Goal: Task Accomplishment & Management: Complete application form

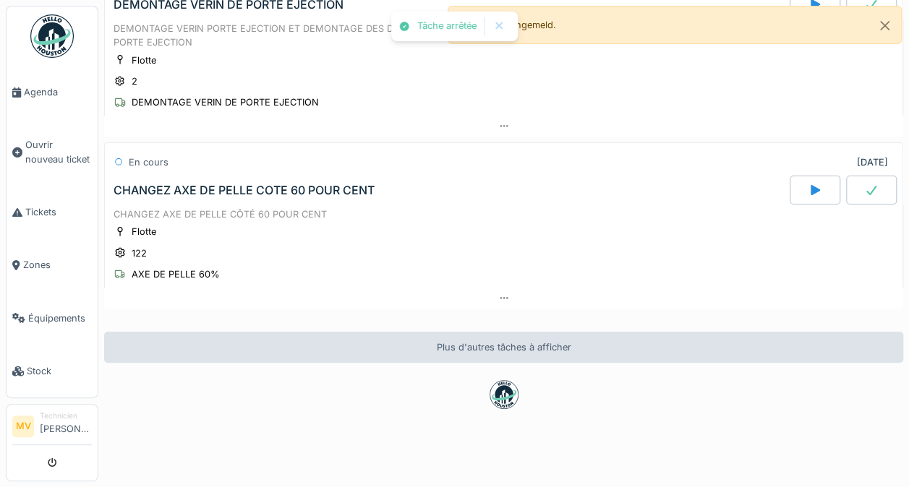
scroll to position [307, 0]
click at [857, 182] on div at bounding box center [871, 190] width 51 height 29
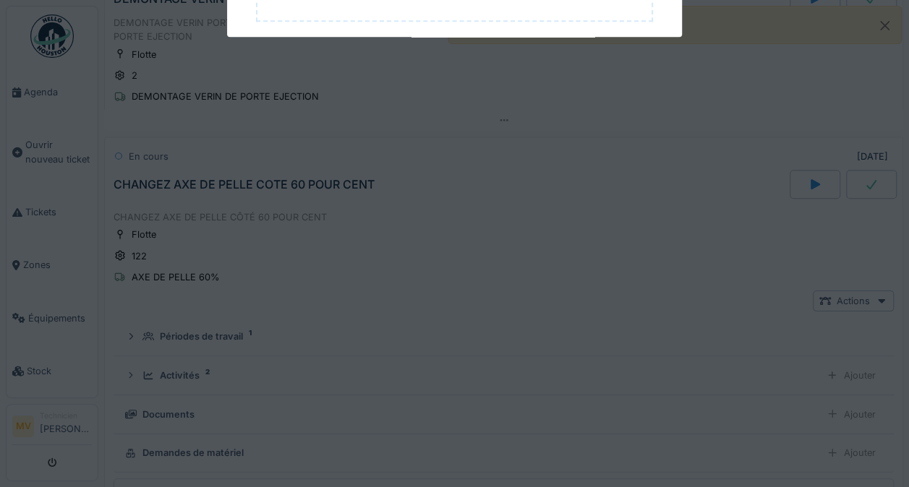
scroll to position [382, 0]
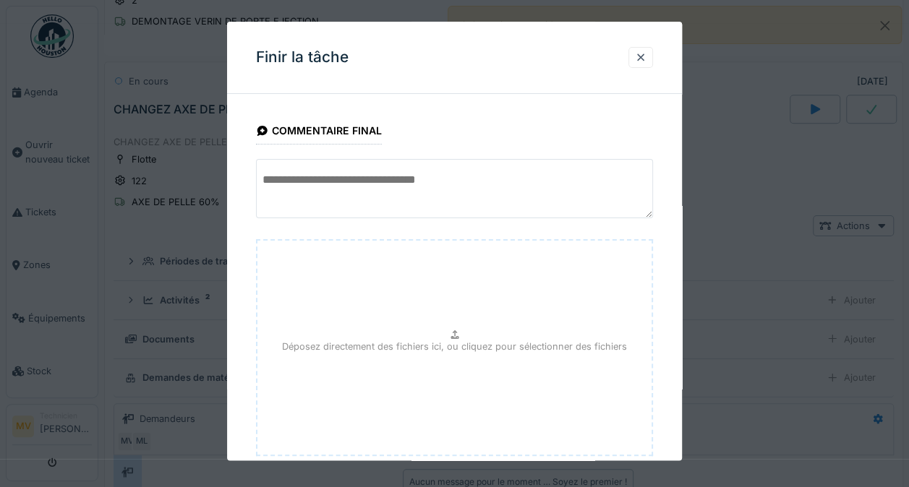
click at [412, 181] on textarea at bounding box center [454, 188] width 397 height 59
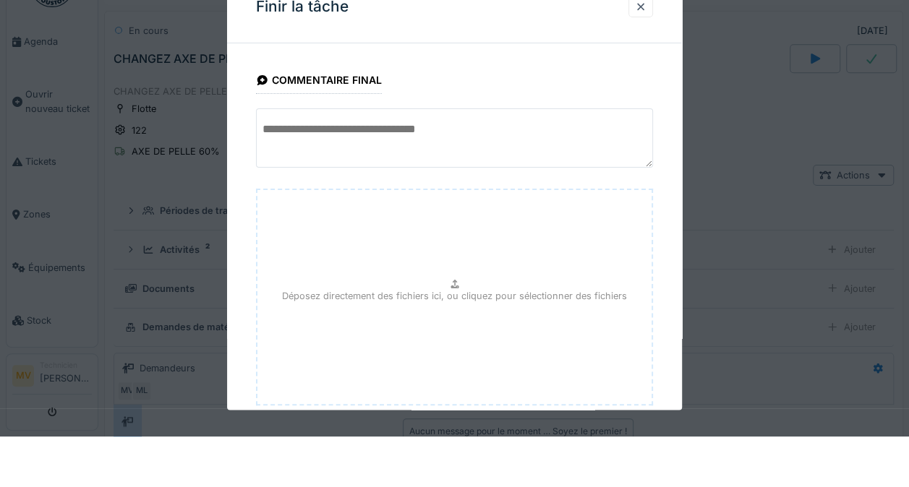
scroll to position [11, 0]
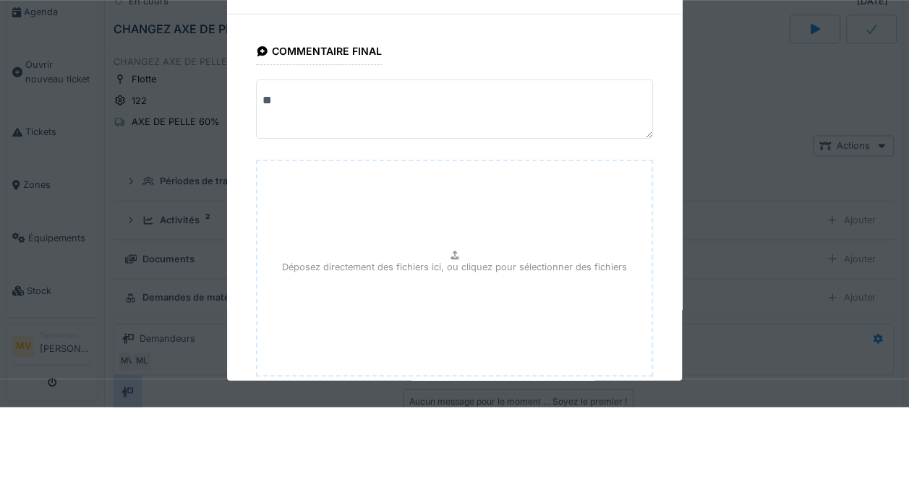
type textarea "*"
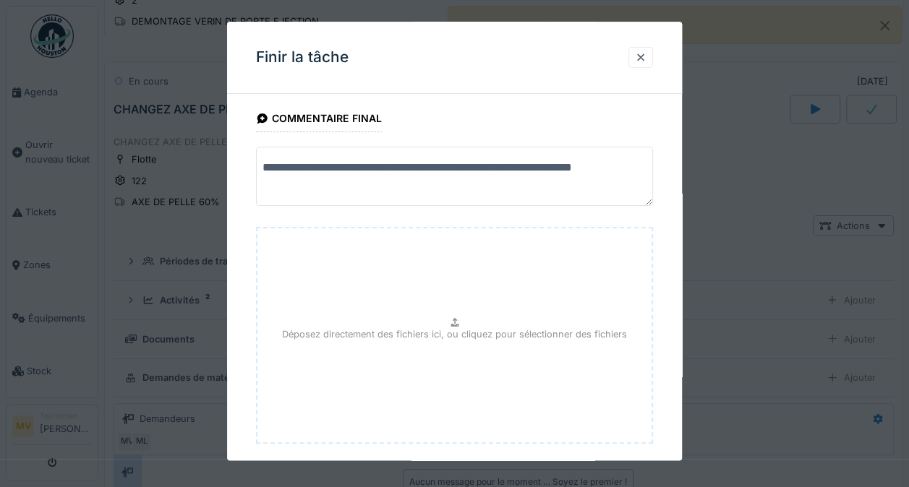
scroll to position [0, 0]
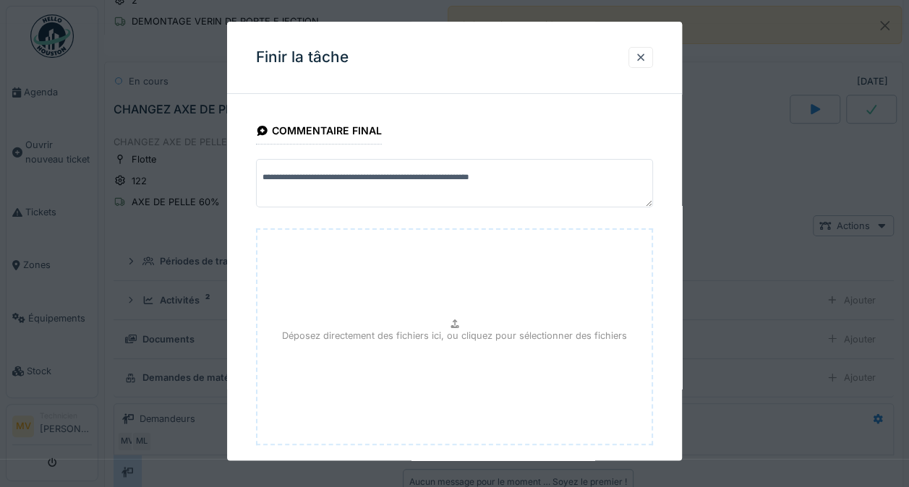
click at [521, 55] on div "Finir la tâche" at bounding box center [454, 58] width 455 height 72
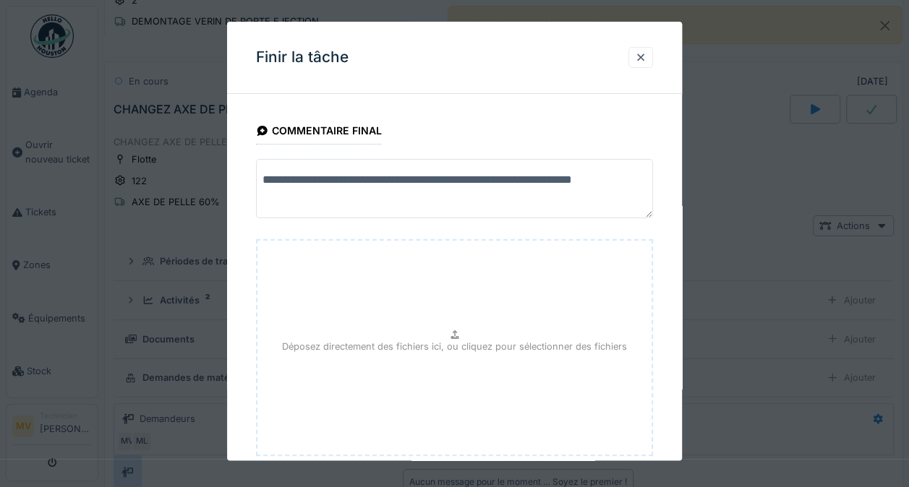
click at [281, 198] on textarea "**********" at bounding box center [454, 188] width 397 height 59
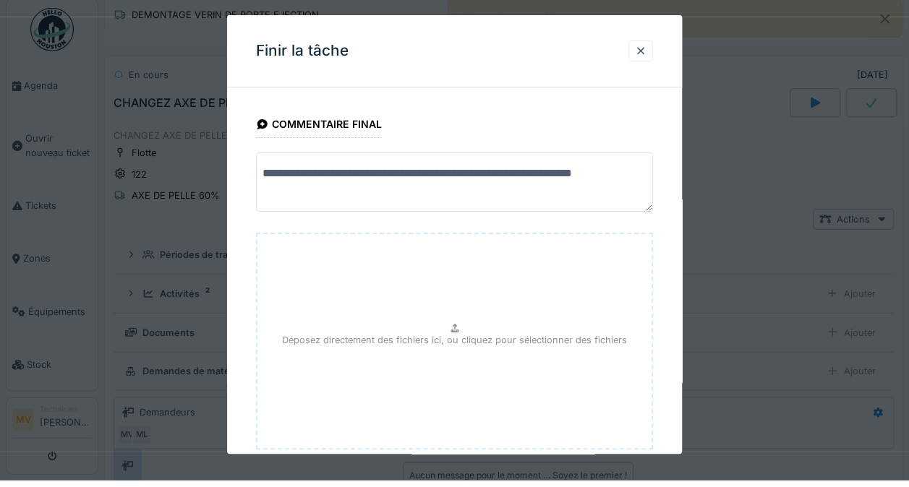
scroll to position [11, 0]
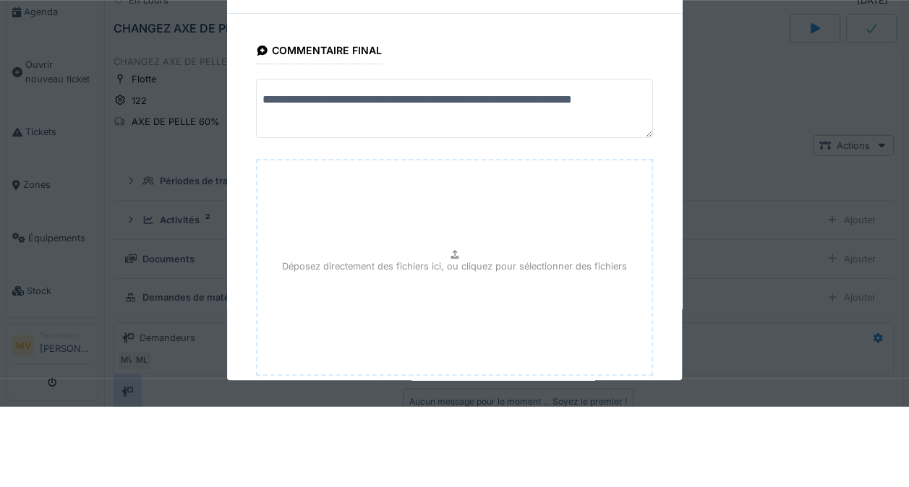
click at [421, 201] on textarea "**********" at bounding box center [454, 188] width 397 height 59
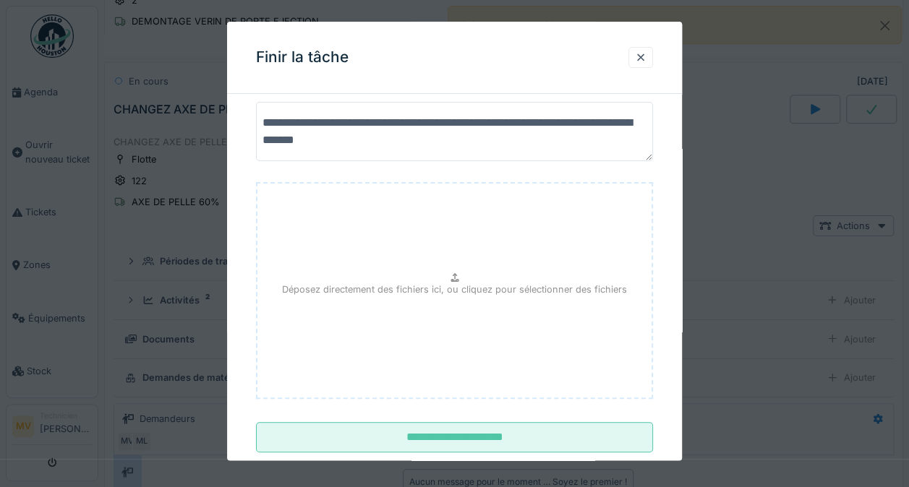
scroll to position [88, 0]
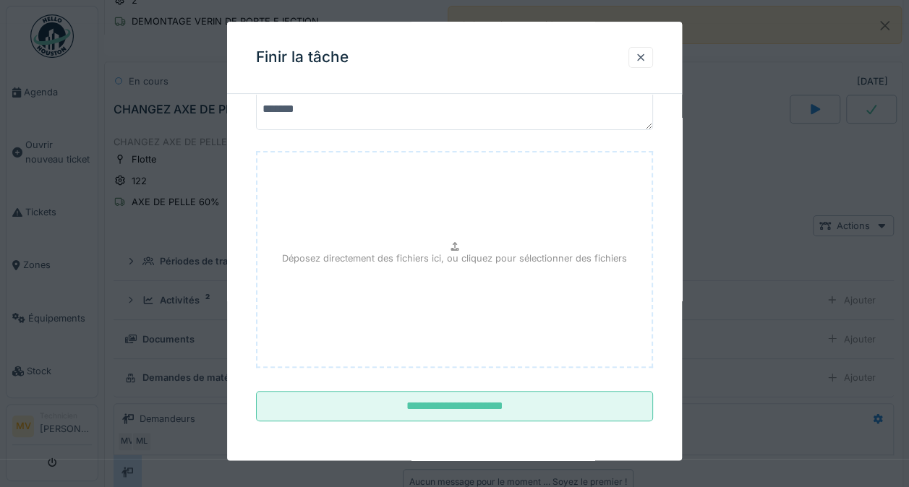
type textarea "**********"
click at [529, 417] on input "**********" at bounding box center [454, 406] width 397 height 30
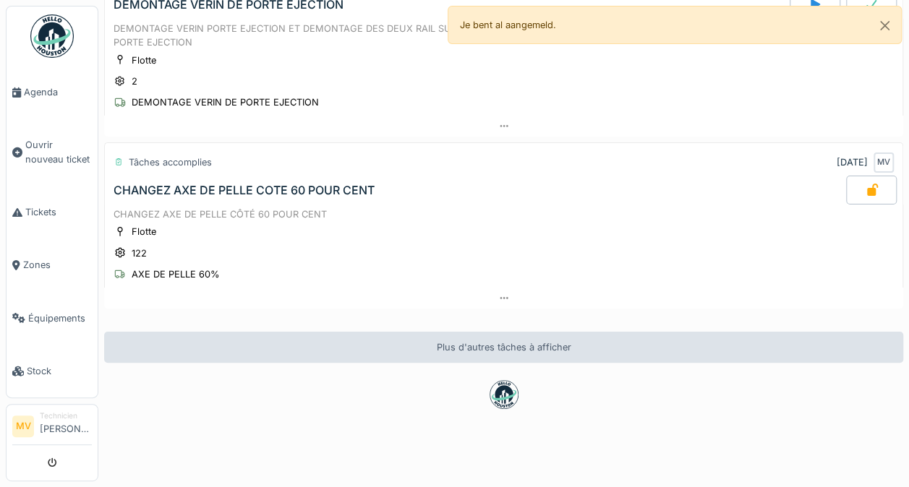
scroll to position [307, 0]
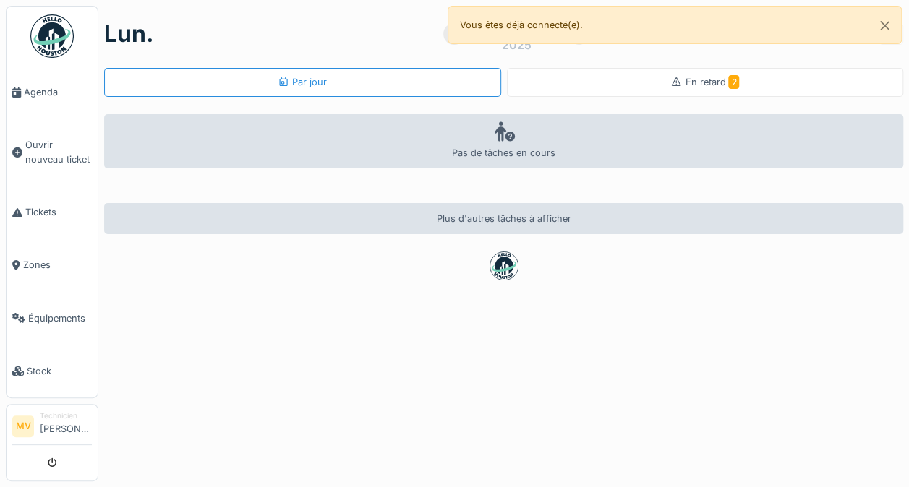
click at [27, 97] on span "Agenda" at bounding box center [58, 92] width 68 height 14
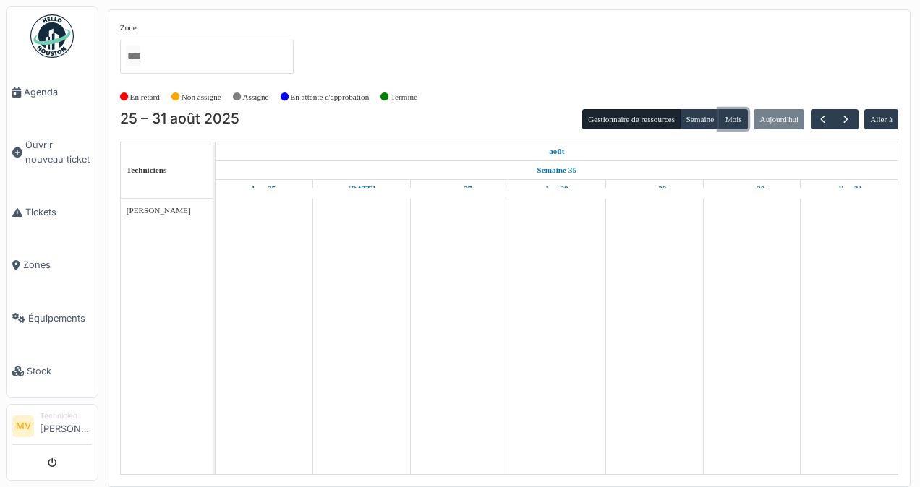
click at [743, 126] on button "Mois" at bounding box center [733, 119] width 29 height 20
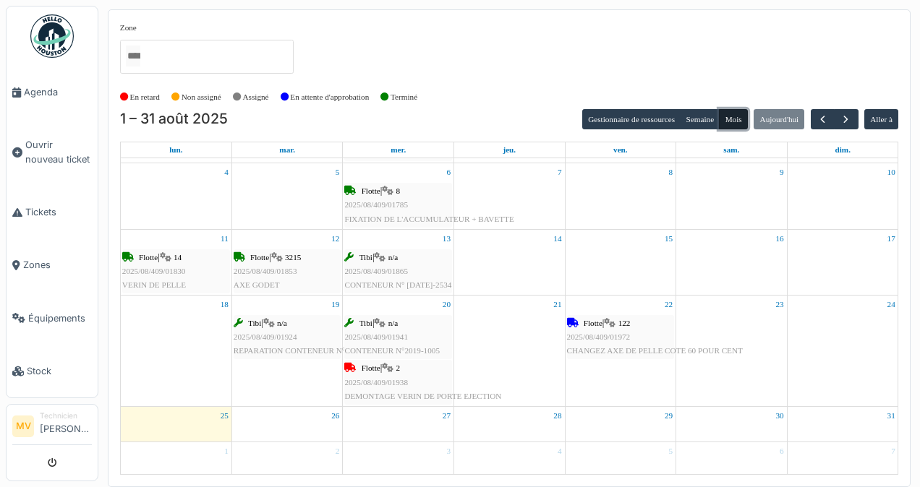
scroll to position [1, 0]
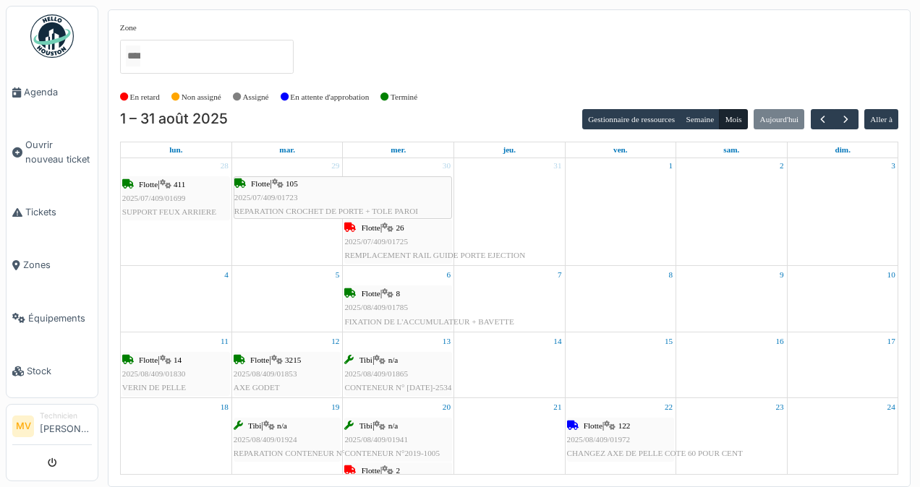
click at [50, 46] on img at bounding box center [51, 35] width 43 height 43
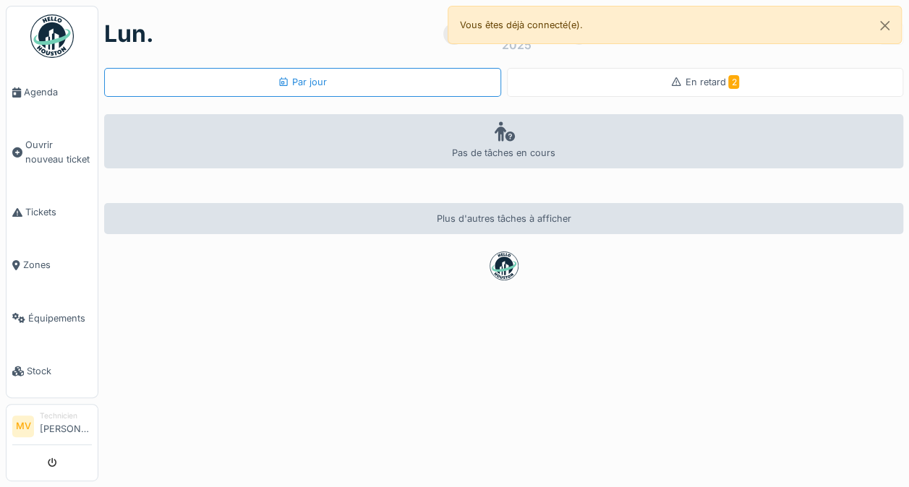
scroll to position [11, 0]
click at [41, 42] on img at bounding box center [51, 35] width 43 height 43
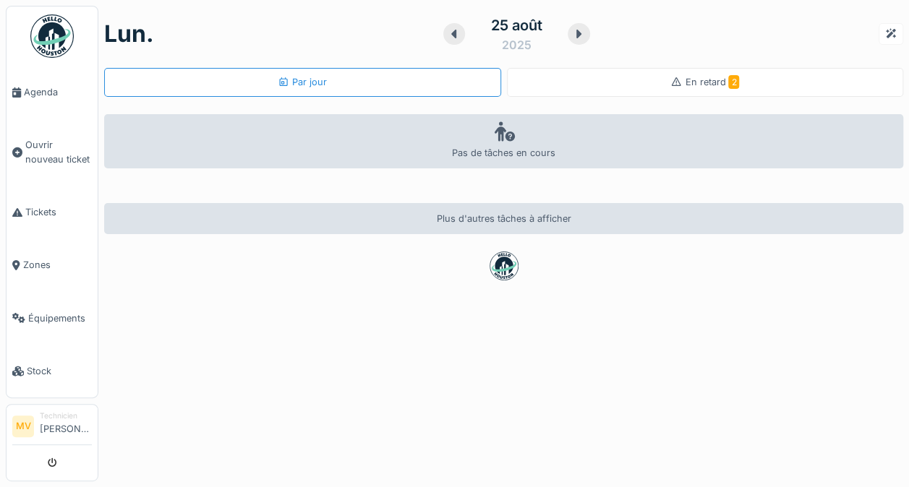
click at [696, 85] on span "En retard 2" at bounding box center [712, 82] width 54 height 11
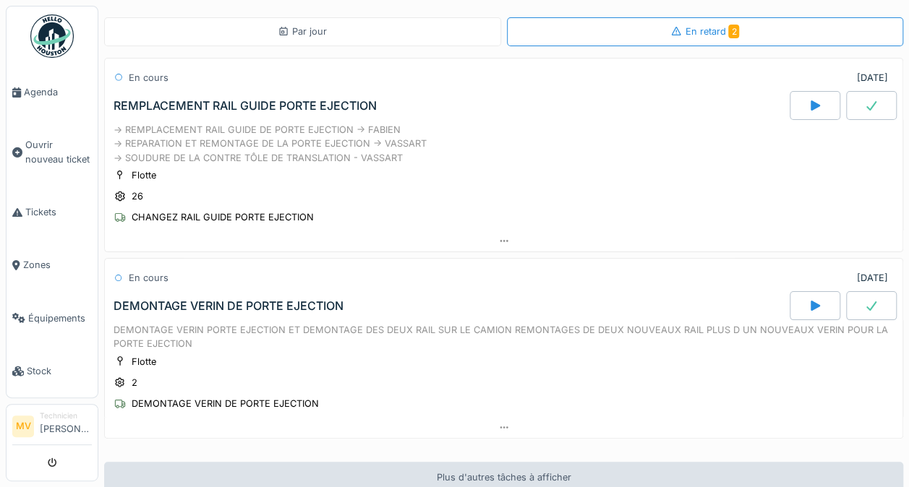
click at [14, 227] on link "Tickets" at bounding box center [52, 212] width 91 height 53
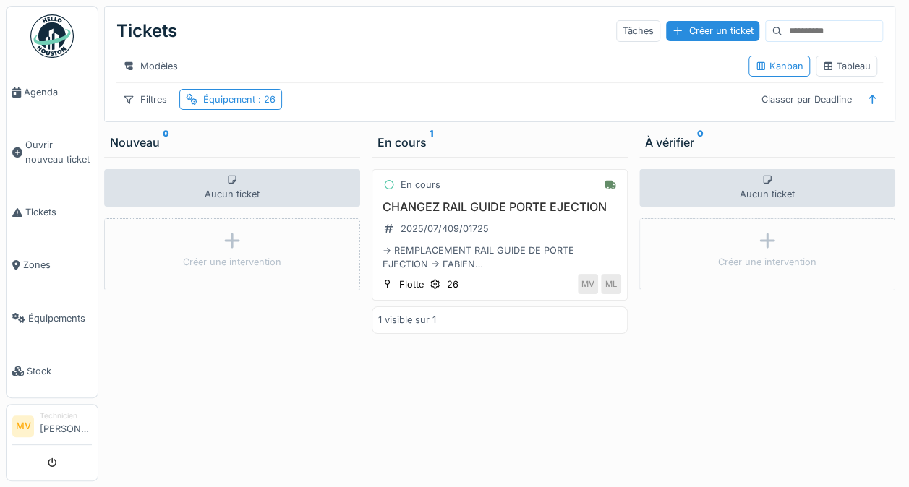
click at [25, 261] on span "Zones" at bounding box center [57, 265] width 69 height 14
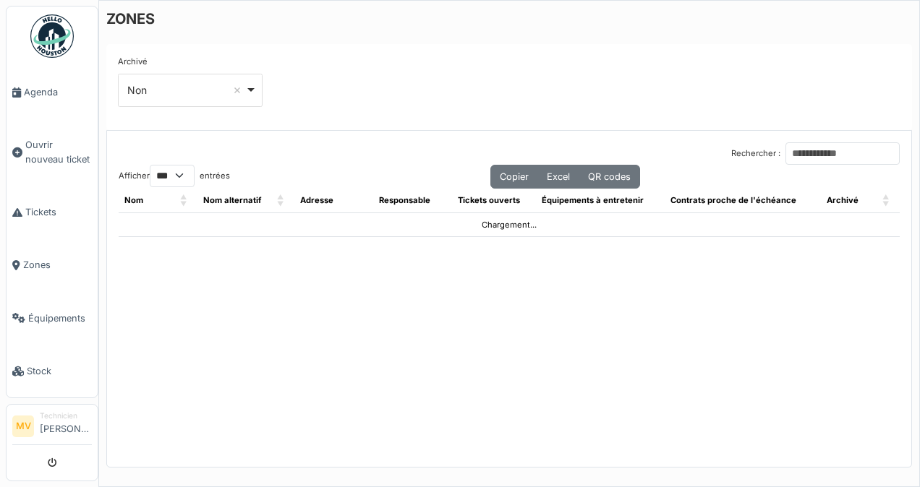
select select "***"
click at [9, 92] on link "Agenda" at bounding box center [52, 92] width 91 height 53
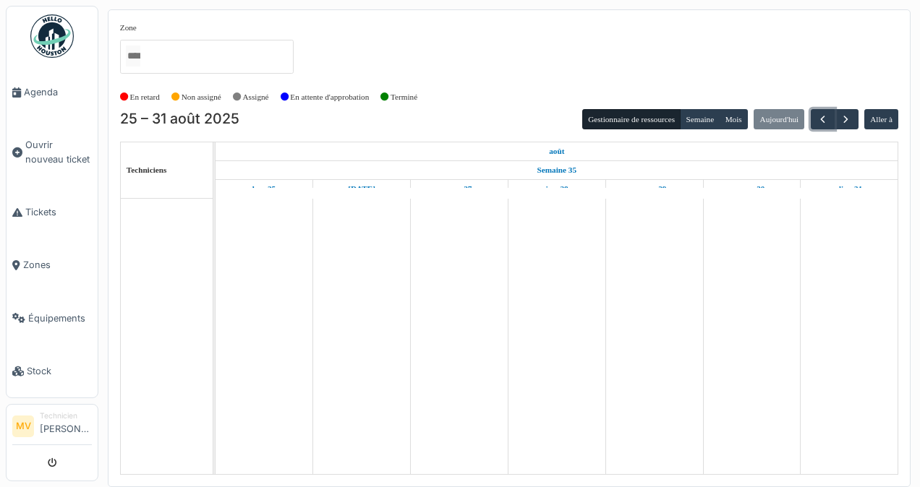
click at [819, 119] on span "button" at bounding box center [823, 120] width 12 height 12
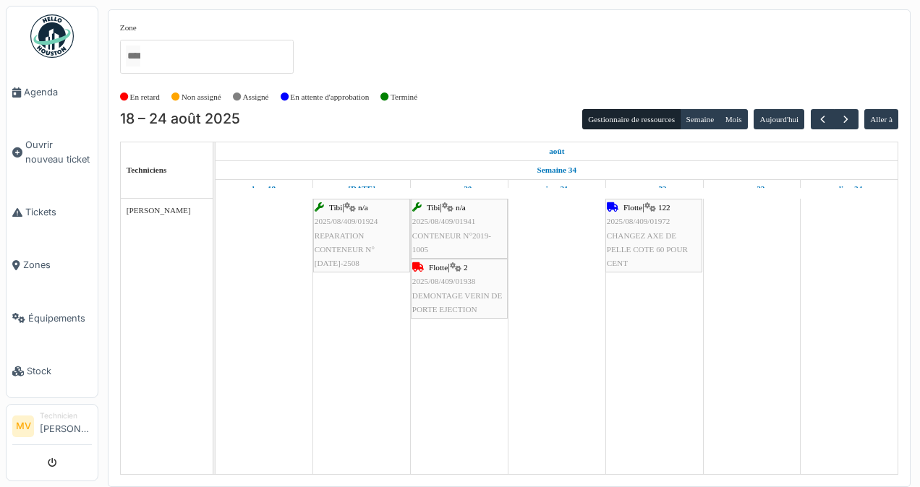
click at [46, 32] on img at bounding box center [51, 35] width 43 height 43
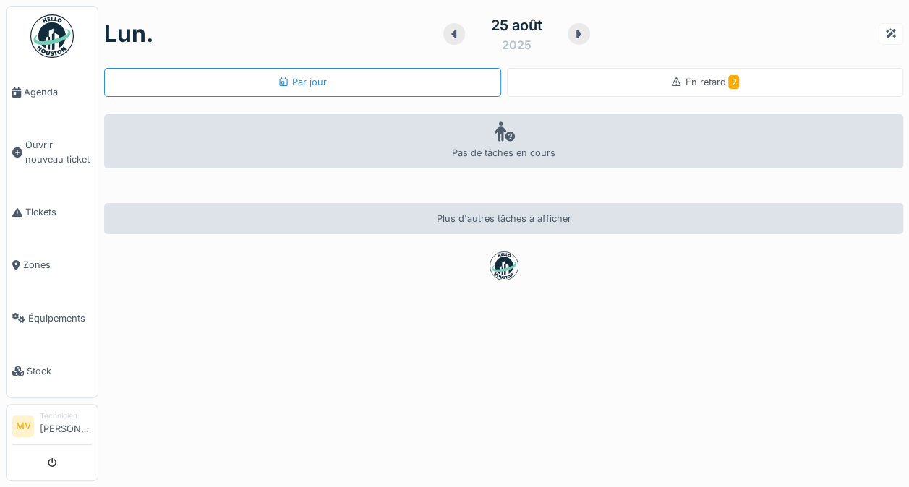
click at [696, 88] on span "En retard 2" at bounding box center [712, 82] width 54 height 11
